Goal: Use online tool/utility: Utilize a website feature to perform a specific function

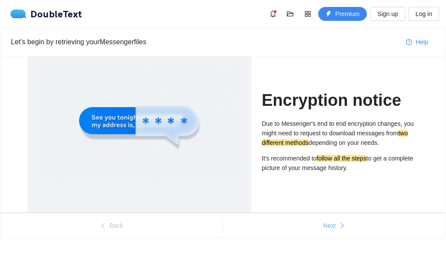
click at [309, 226] on button "Next" at bounding box center [334, 226] width 222 height 14
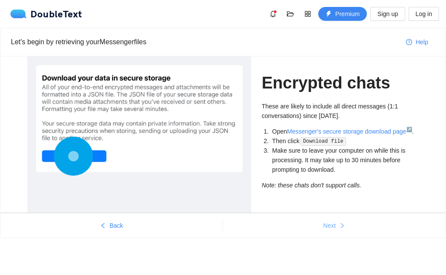
click at [316, 230] on button "Next" at bounding box center [334, 226] width 222 height 14
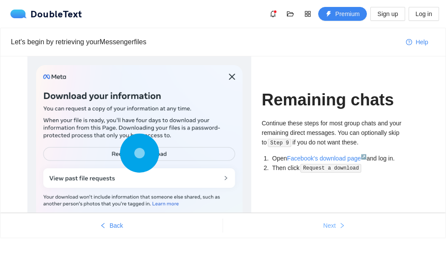
click at [316, 230] on button "Next" at bounding box center [334, 226] width 222 height 14
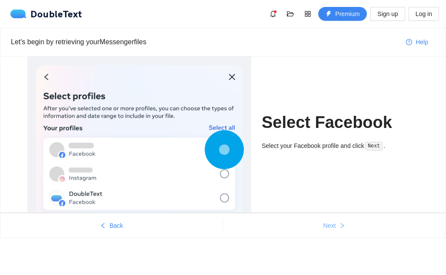
click at [312, 228] on button "Next" at bounding box center [334, 226] width 222 height 14
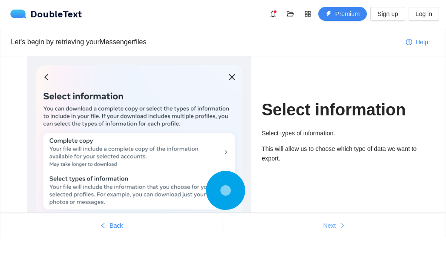
click at [312, 228] on button "Next" at bounding box center [334, 226] width 222 height 14
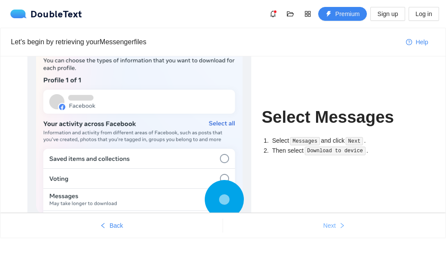
click at [312, 228] on button "Next" at bounding box center [334, 226] width 222 height 14
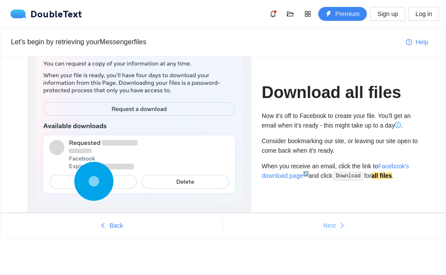
click at [312, 228] on button "Next" at bounding box center [334, 226] width 222 height 14
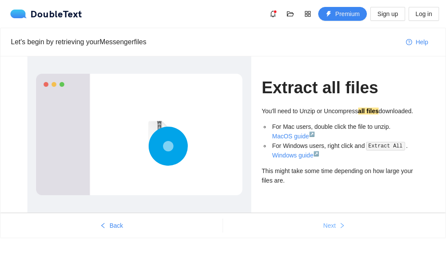
click at [312, 228] on button "Next" at bounding box center [334, 226] width 222 height 14
click at [312, 228] on div "Let's begin by retrieving your Messenger files Help Extract all files You'll ne…" at bounding box center [223, 150] width 446 height 244
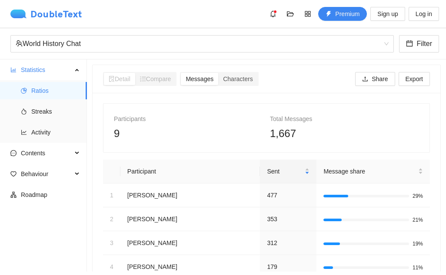
click at [55, 10] on div "DoubleText" at bounding box center [46, 14] width 72 height 9
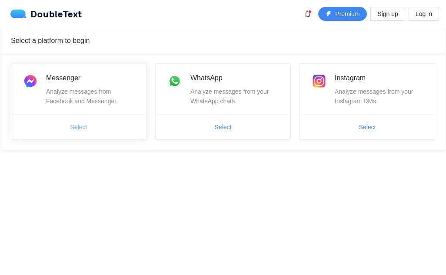
click at [86, 127] on span "Select" at bounding box center [78, 127] width 17 height 10
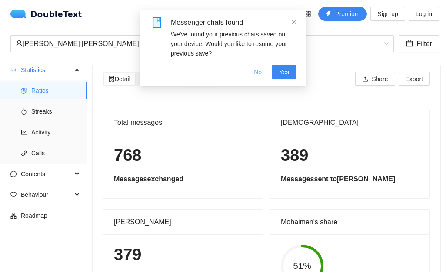
click at [258, 74] on span "No" at bounding box center [258, 72] width 8 height 10
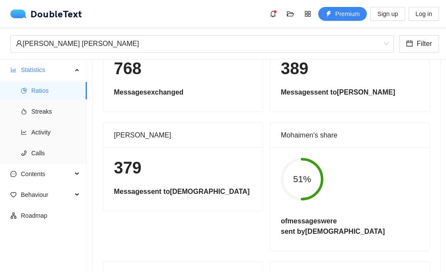
scroll to position [149, 0]
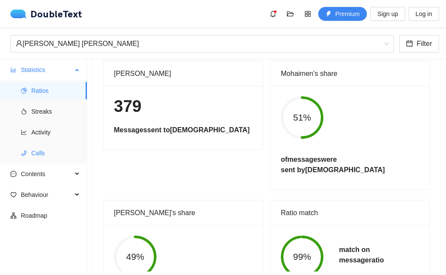
click at [50, 150] on span "Calls" at bounding box center [55, 153] width 49 height 17
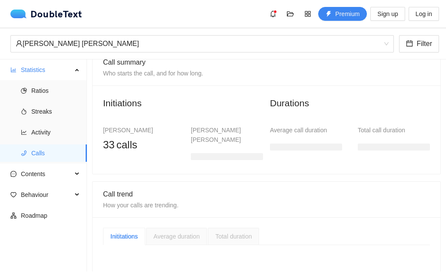
scroll to position [62, 0]
click at [53, 92] on span "Ratios" at bounding box center [55, 90] width 49 height 17
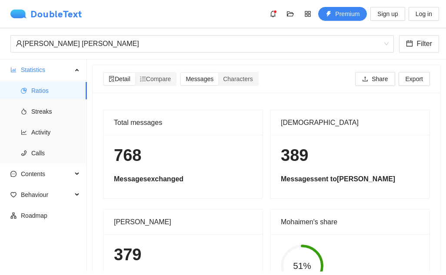
click at [75, 13] on div "DoubleText" at bounding box center [46, 14] width 72 height 9
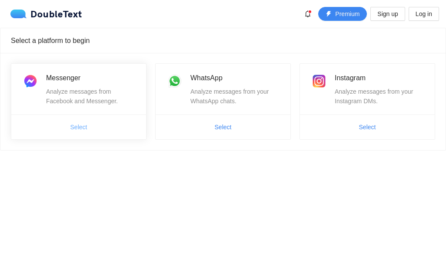
click at [86, 127] on span "Select" at bounding box center [78, 127] width 17 height 10
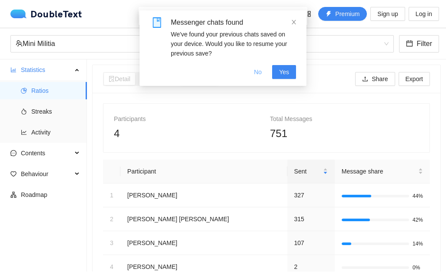
click at [261, 73] on span "No" at bounding box center [258, 72] width 8 height 10
